Goal: Task Accomplishment & Management: Use online tool/utility

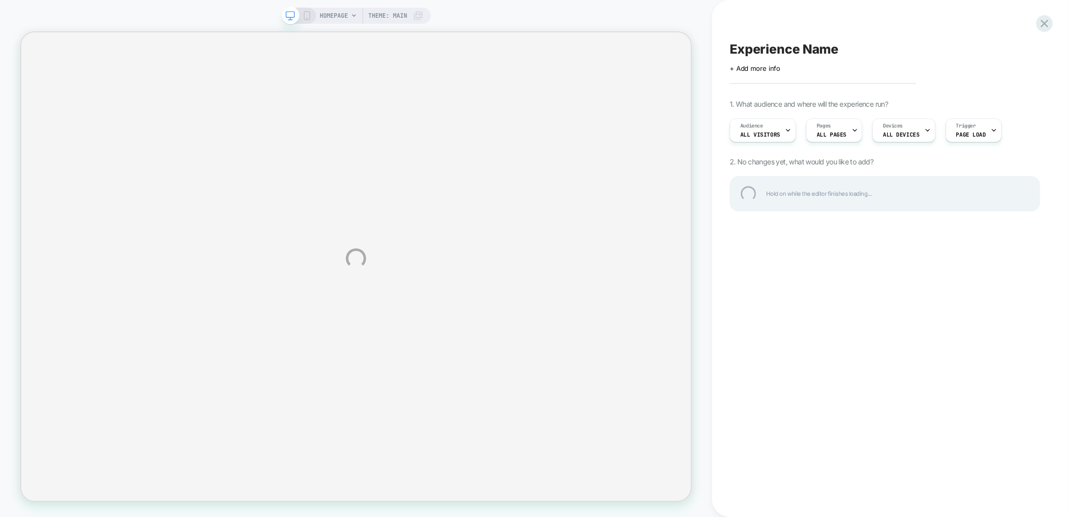
click at [1045, 33] on div "HOMEPAGE Theme: MAIN Experience Name Click to edit experience details + Add mor…" at bounding box center [534, 258] width 1068 height 517
click at [1046, 24] on div at bounding box center [1044, 23] width 21 height 21
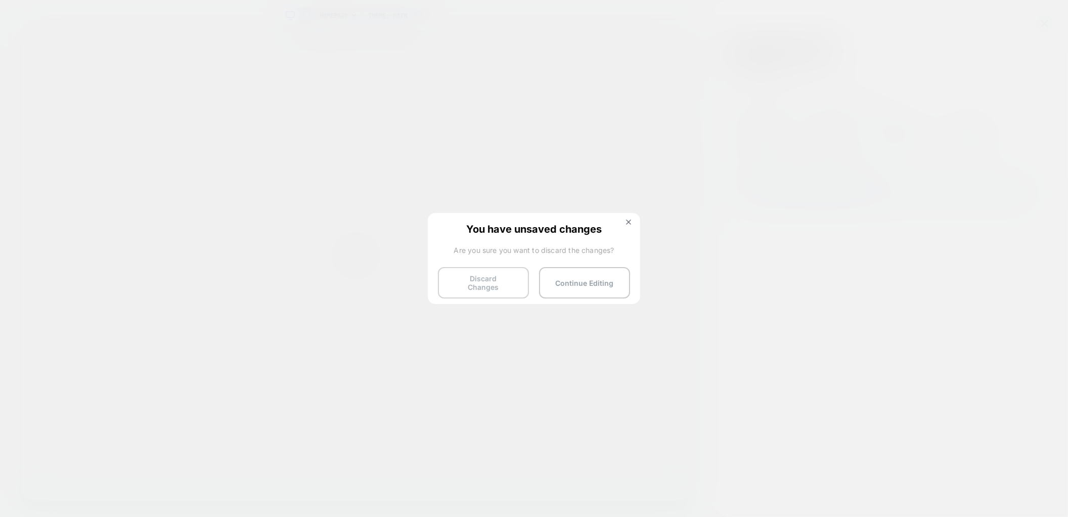
click at [473, 286] on button "Discard Changes" at bounding box center [483, 282] width 91 height 31
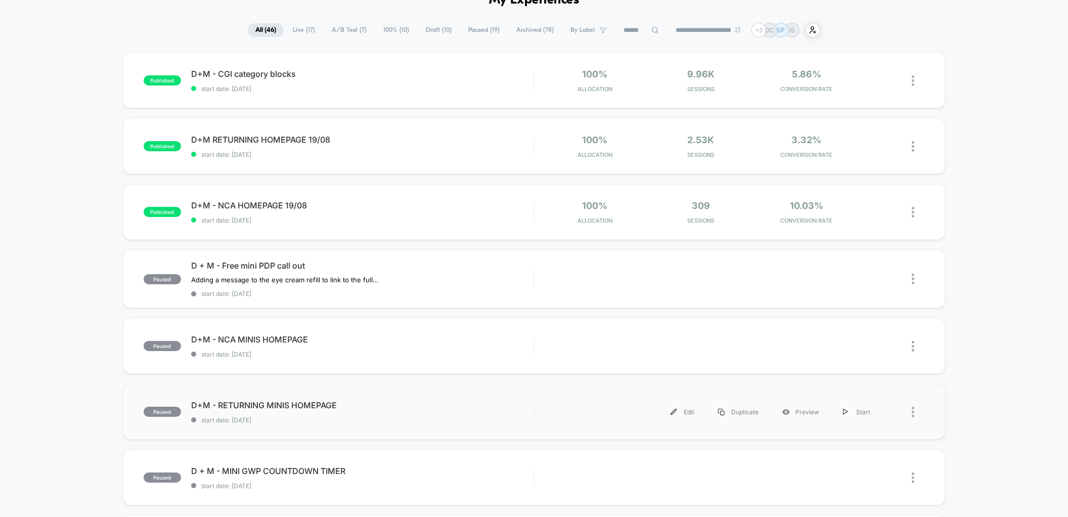
scroll to position [54, 0]
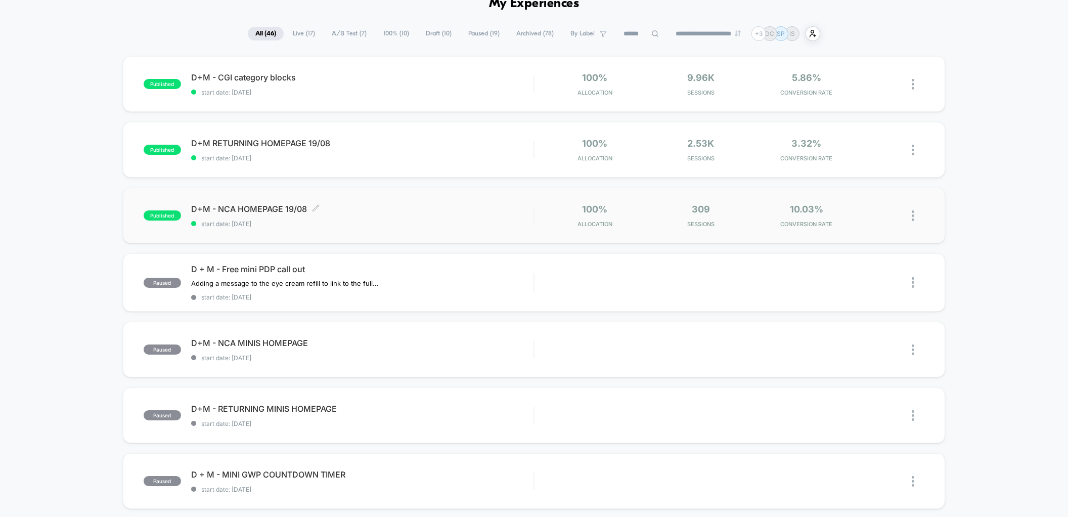
click at [271, 208] on span "D+M - NCA HOMEPAGE 19/08 Click to edit experience details" at bounding box center [362, 209] width 342 height 10
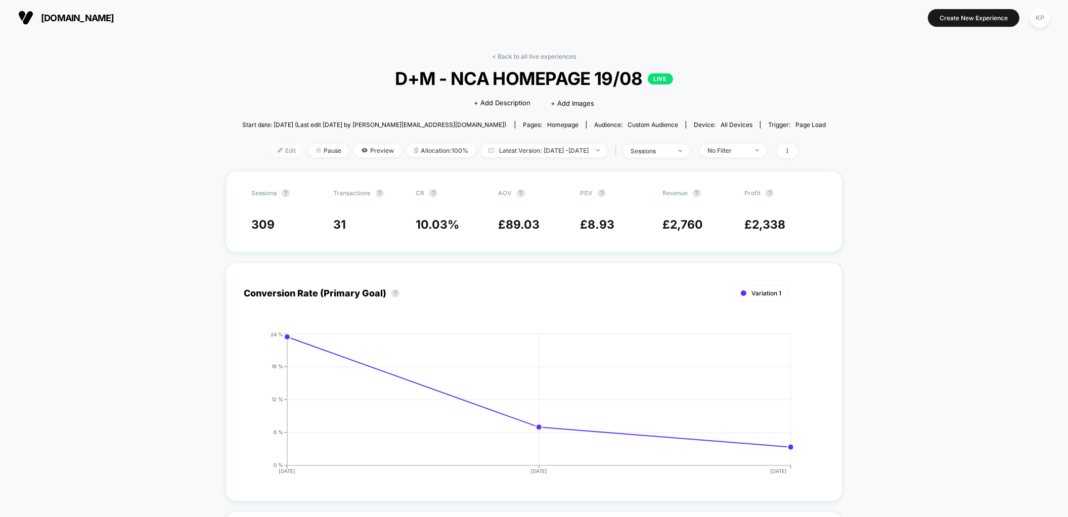
click at [270, 151] on span "Edit" at bounding box center [286, 151] width 33 height 14
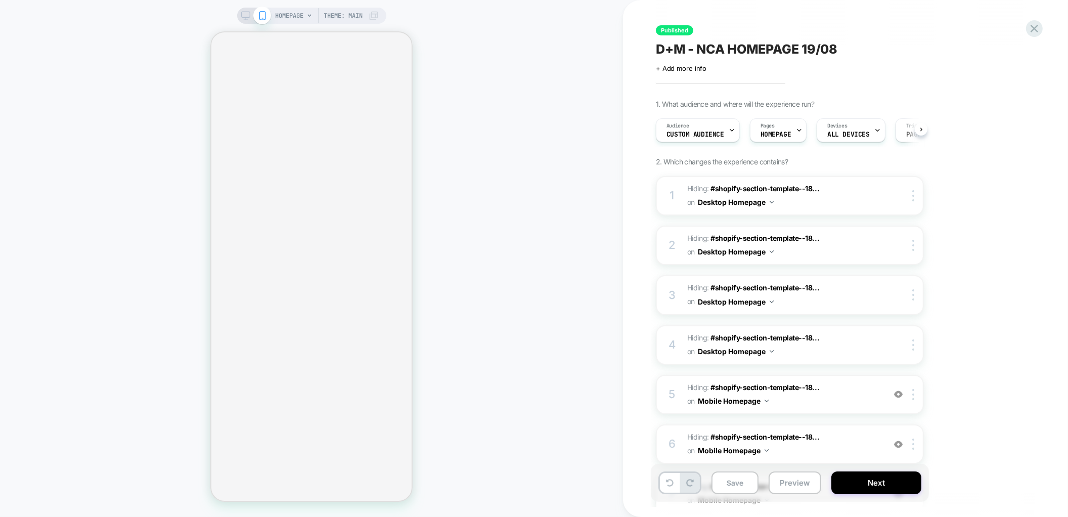
scroll to position [0, 1]
click at [299, 15] on span "HOMEPAGE" at bounding box center [290, 16] width 28 height 16
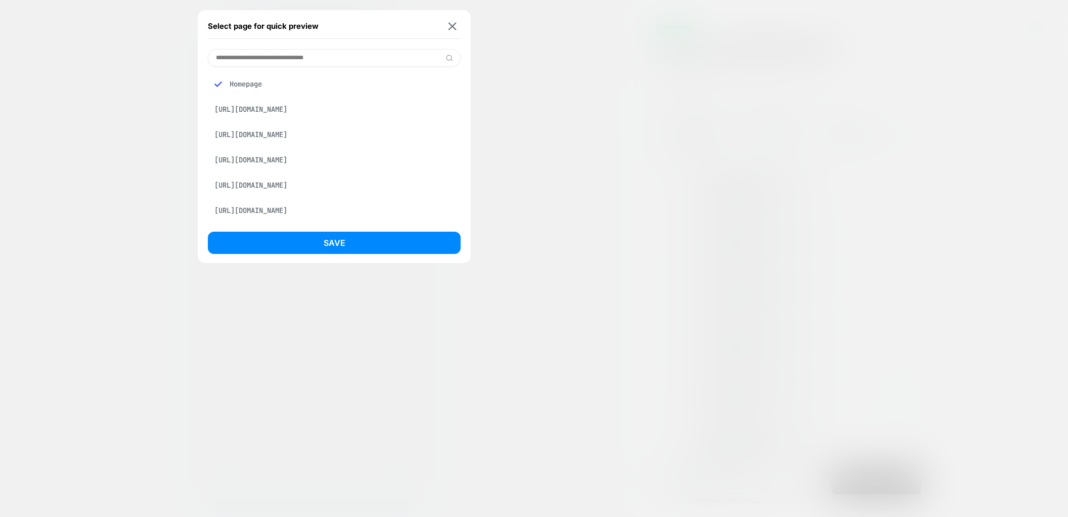
click at [459, 22] on div "Select page for quick preview" at bounding box center [334, 26] width 253 height 25
click at [454, 26] on img at bounding box center [452, 26] width 8 height 8
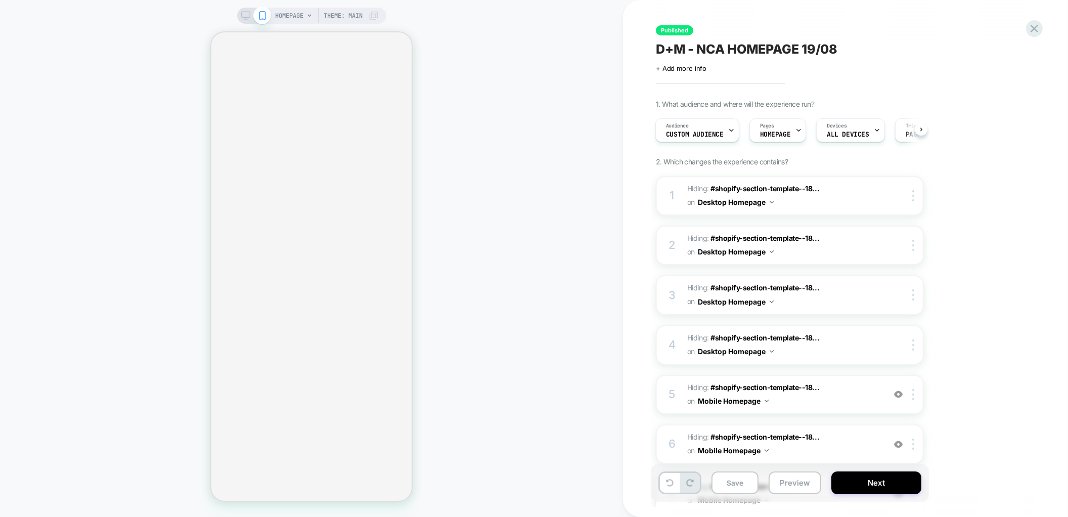
click at [361, 21] on span "Theme: MAIN" at bounding box center [343, 16] width 39 height 16
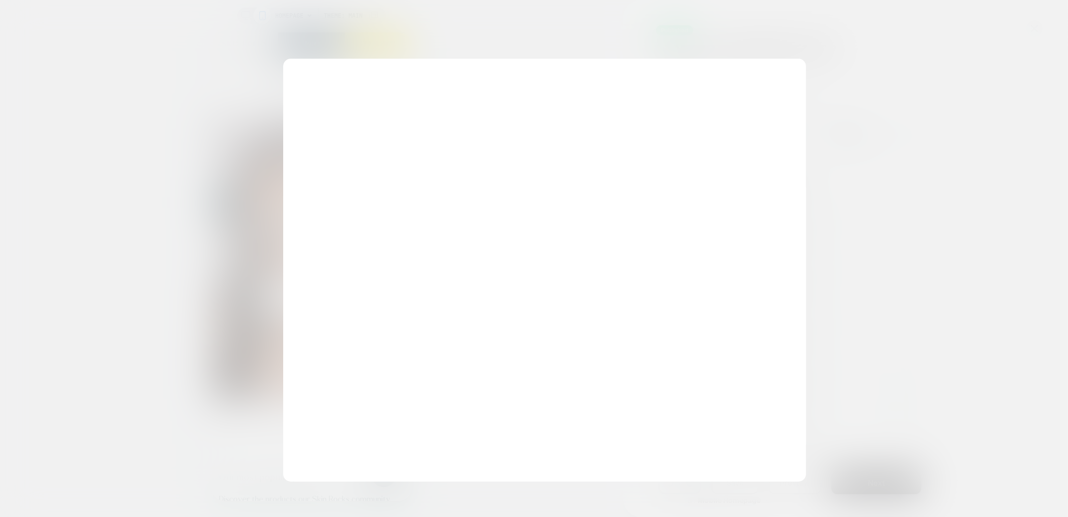
scroll to position [0, 201]
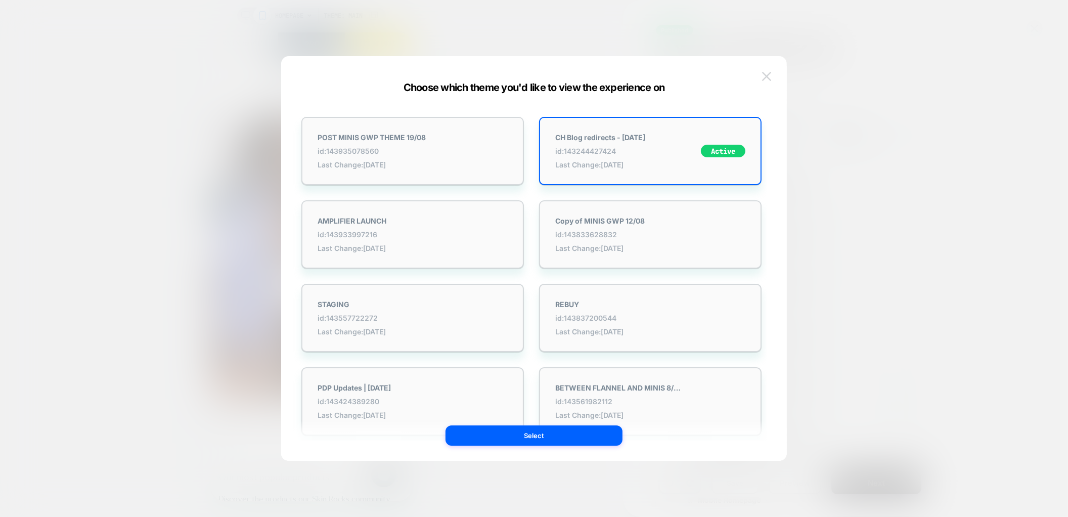
click at [772, 72] on button at bounding box center [766, 76] width 15 height 15
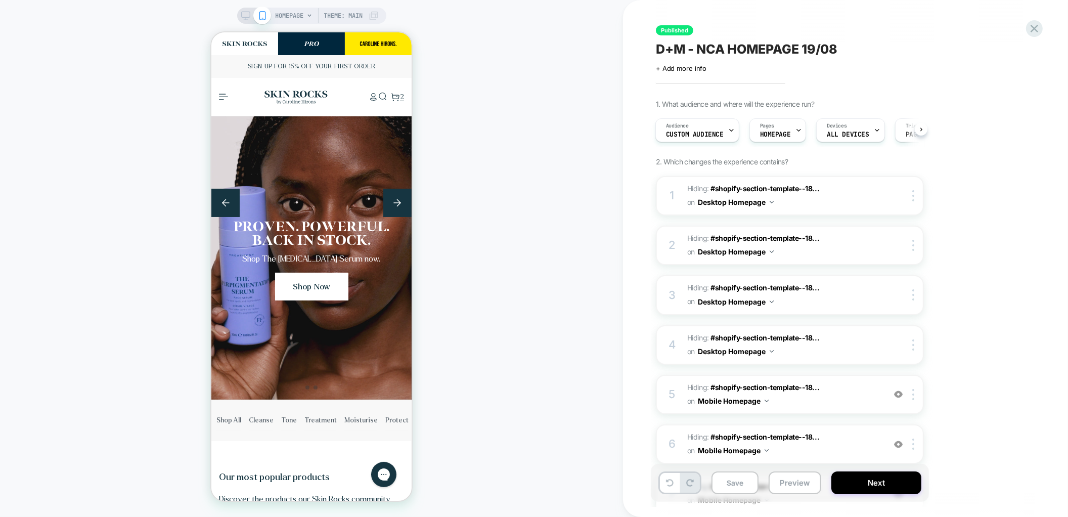
click at [287, 14] on span "HOMEPAGE" at bounding box center [290, 16] width 28 height 16
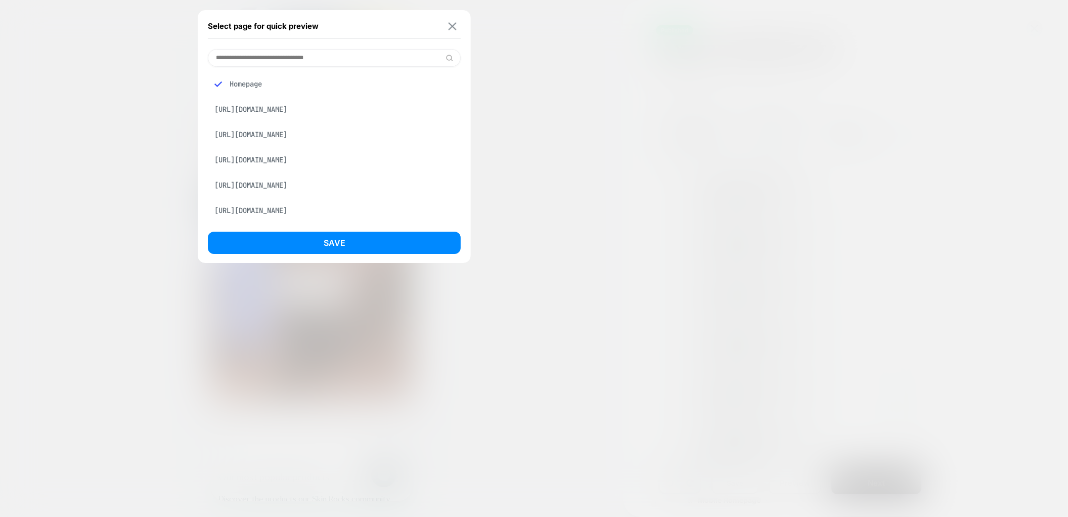
click at [457, 27] on button at bounding box center [452, 26] width 13 height 9
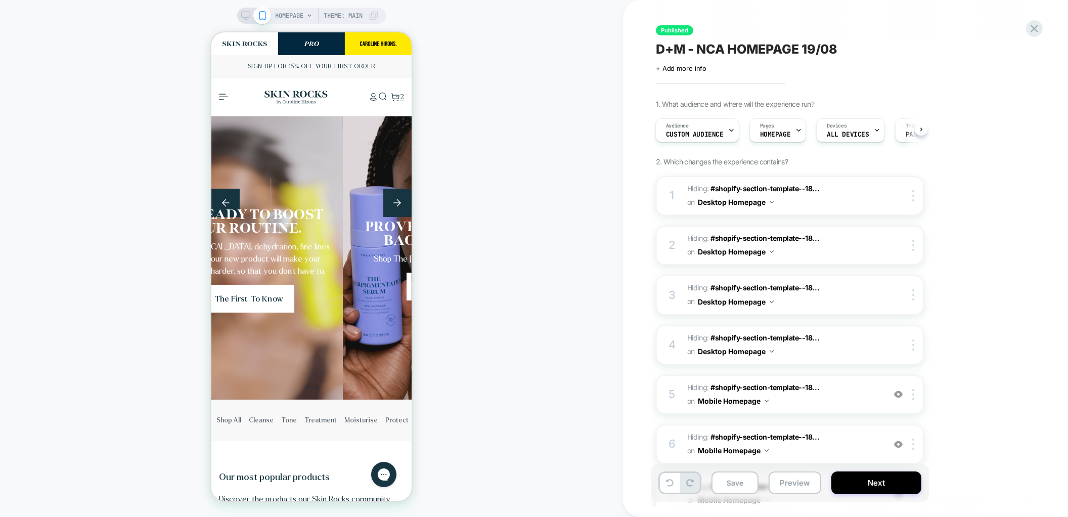
scroll to position [0, 0]
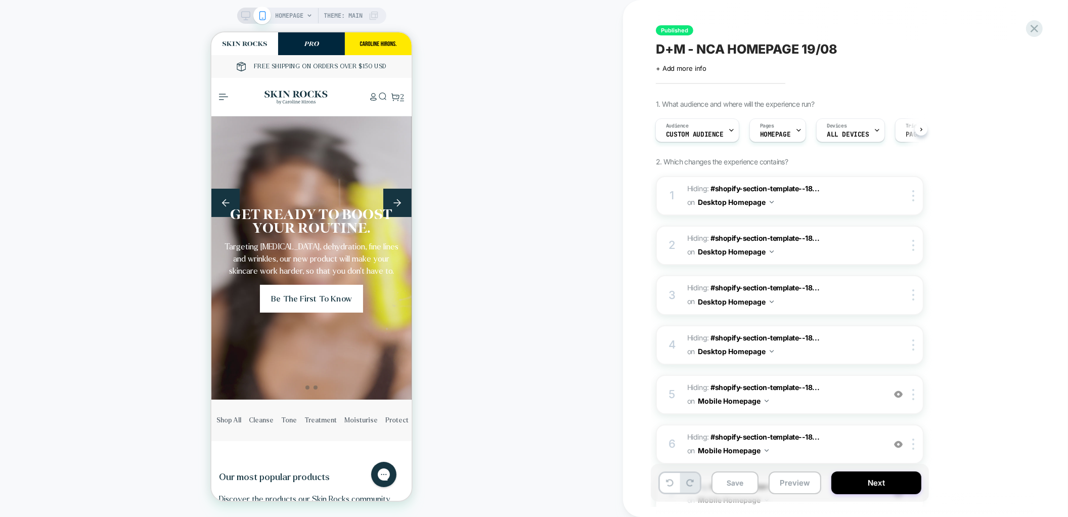
click at [332, 13] on span "Theme: MAIN" at bounding box center [343, 16] width 39 height 16
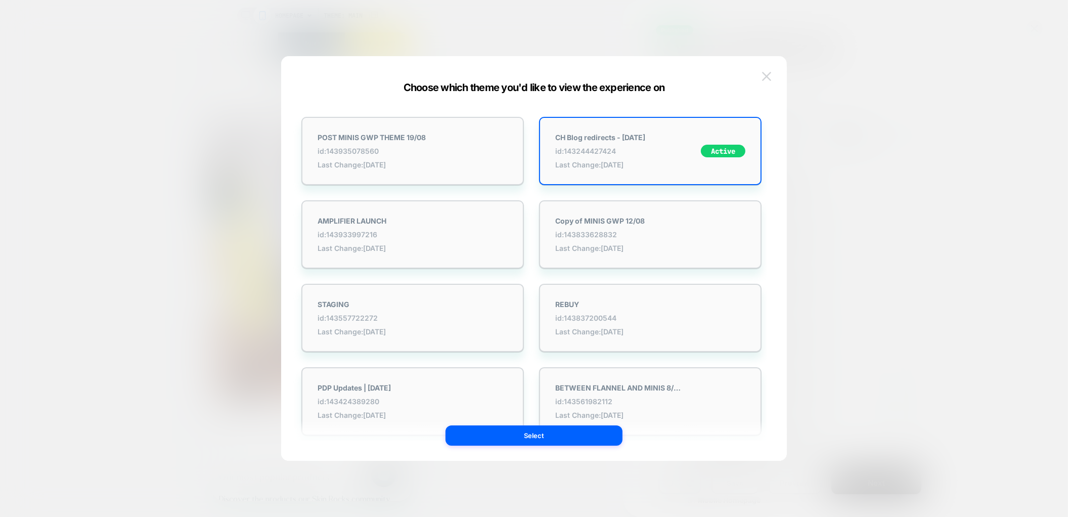
click at [765, 81] on button at bounding box center [766, 76] width 15 height 15
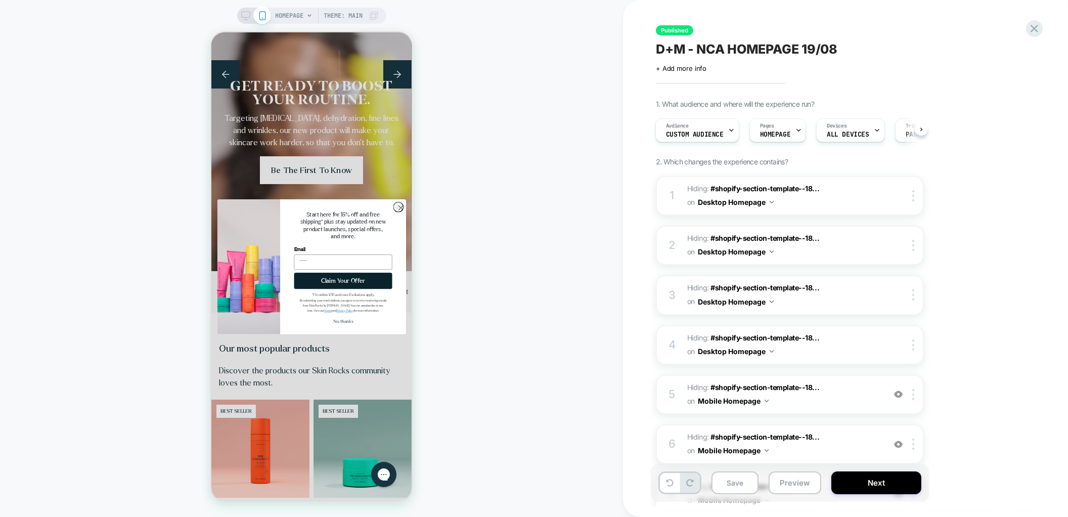
scroll to position [0, 174]
